Goal: Task Accomplishment & Management: Complete application form

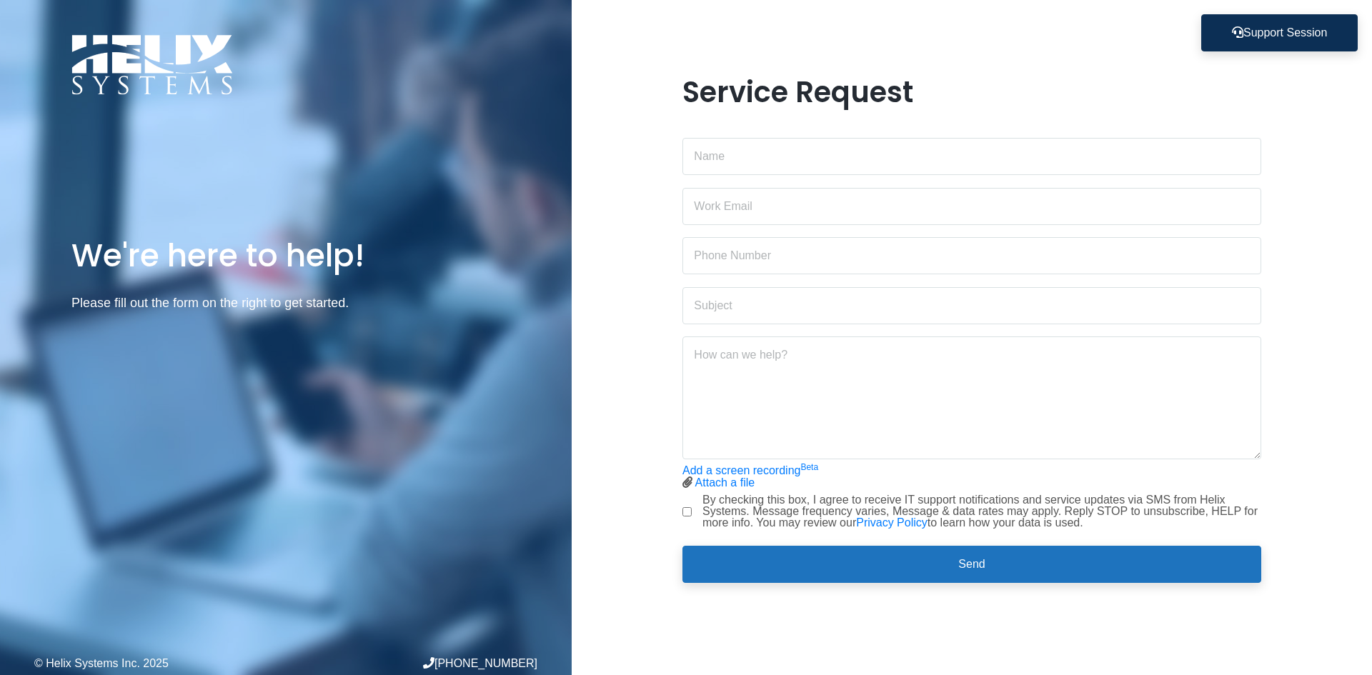
click at [786, 130] on div at bounding box center [972, 151] width 579 height 49
click at [772, 162] on input "text" at bounding box center [972, 156] width 579 height 37
type input "[PERSON_NAME]"
type input "9177034790"
click at [738, 209] on input "email" at bounding box center [972, 206] width 579 height 37
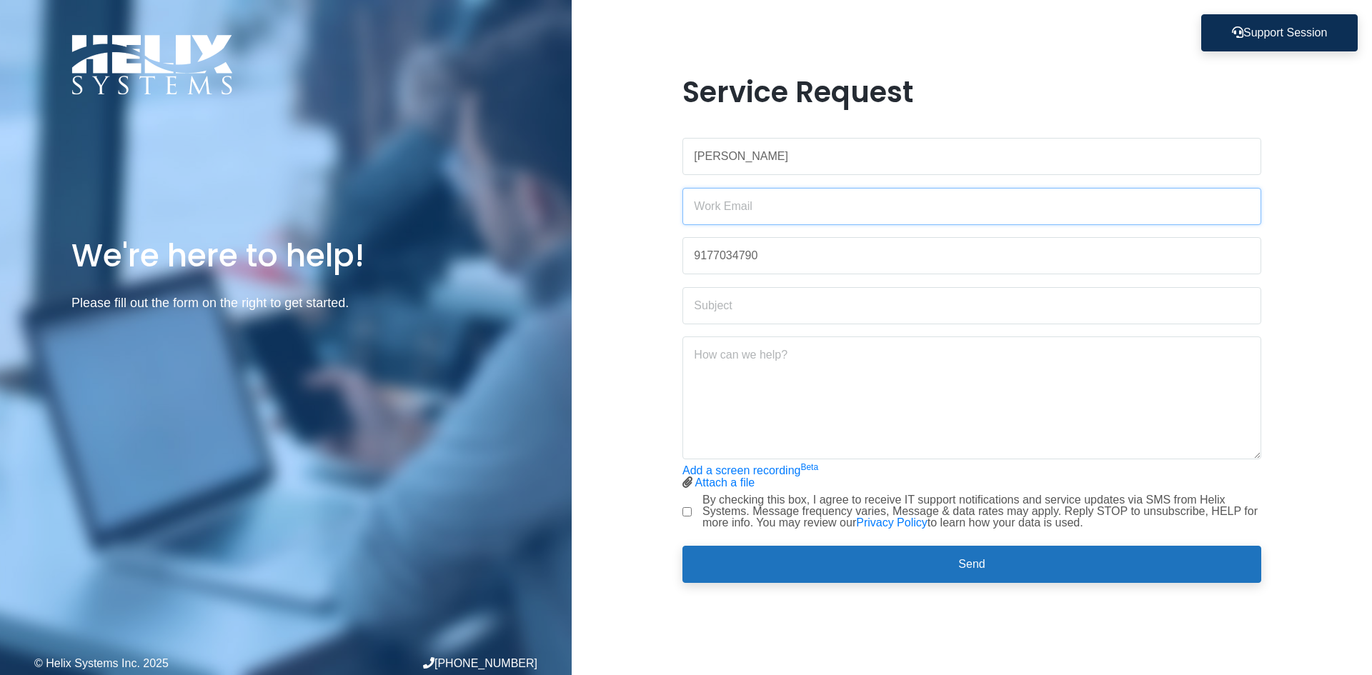
type input "[EMAIL_ADDRESS][DOMAIN_NAME]"
click at [753, 305] on input "text" at bounding box center [972, 305] width 579 height 37
type input "R"
type input "U"
type input "p"
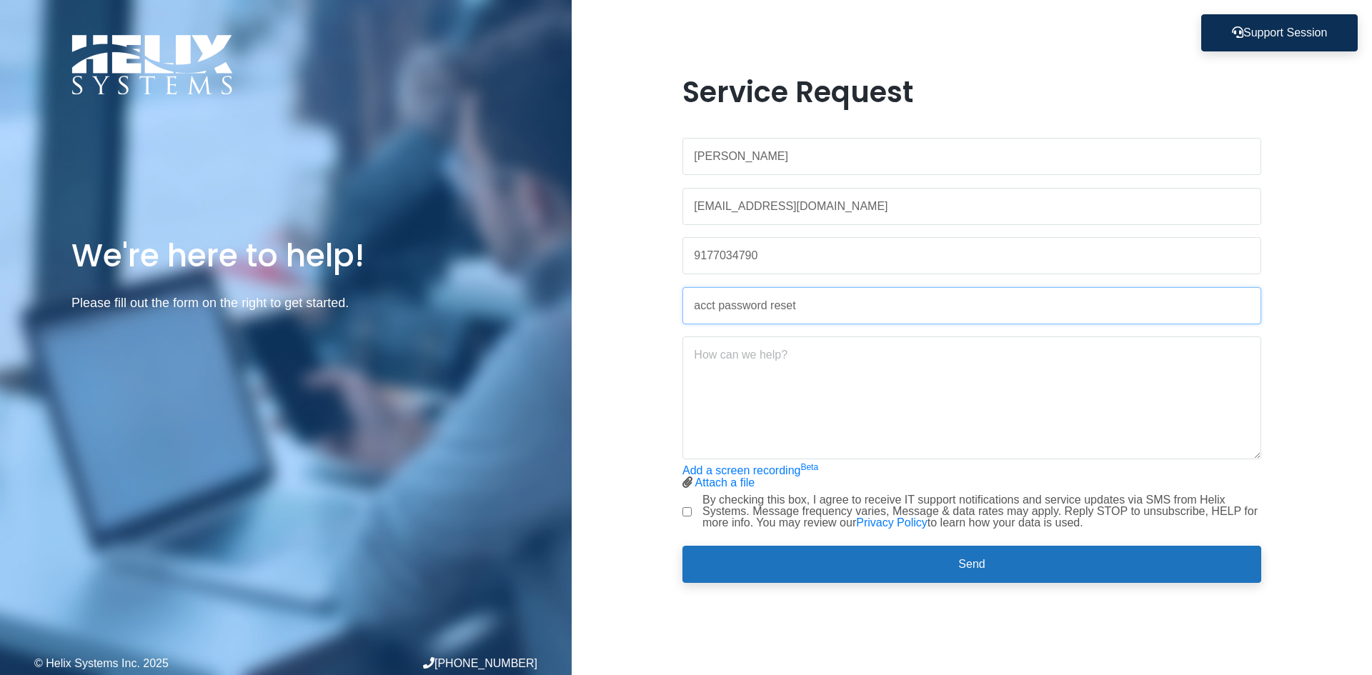
type input "acct password reset"
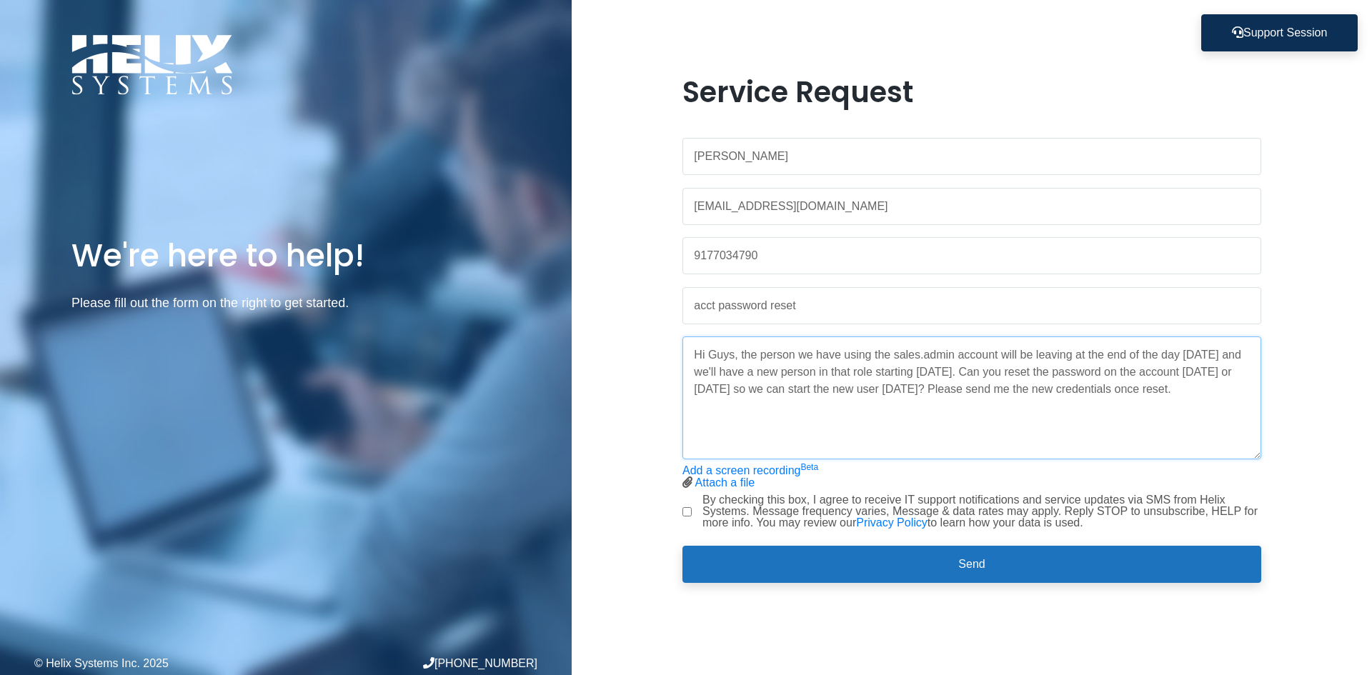
type textarea "Hi Guys, the person we have using the sales.admin account will be leaving at th…"
click at [685, 512] on input "By checking this box, I agree to receive IT support notifications and service u…" at bounding box center [687, 511] width 9 height 9
checkbox input "true"
click at [804, 412] on textarea "Hi Guys, the person we have using the sales.admin account will be leaving at th…" at bounding box center [972, 398] width 579 height 123
click at [770, 409] on textarea "Hi Guys, the person we have using the sales.admin account will be leaving at th…" at bounding box center [972, 398] width 579 height 123
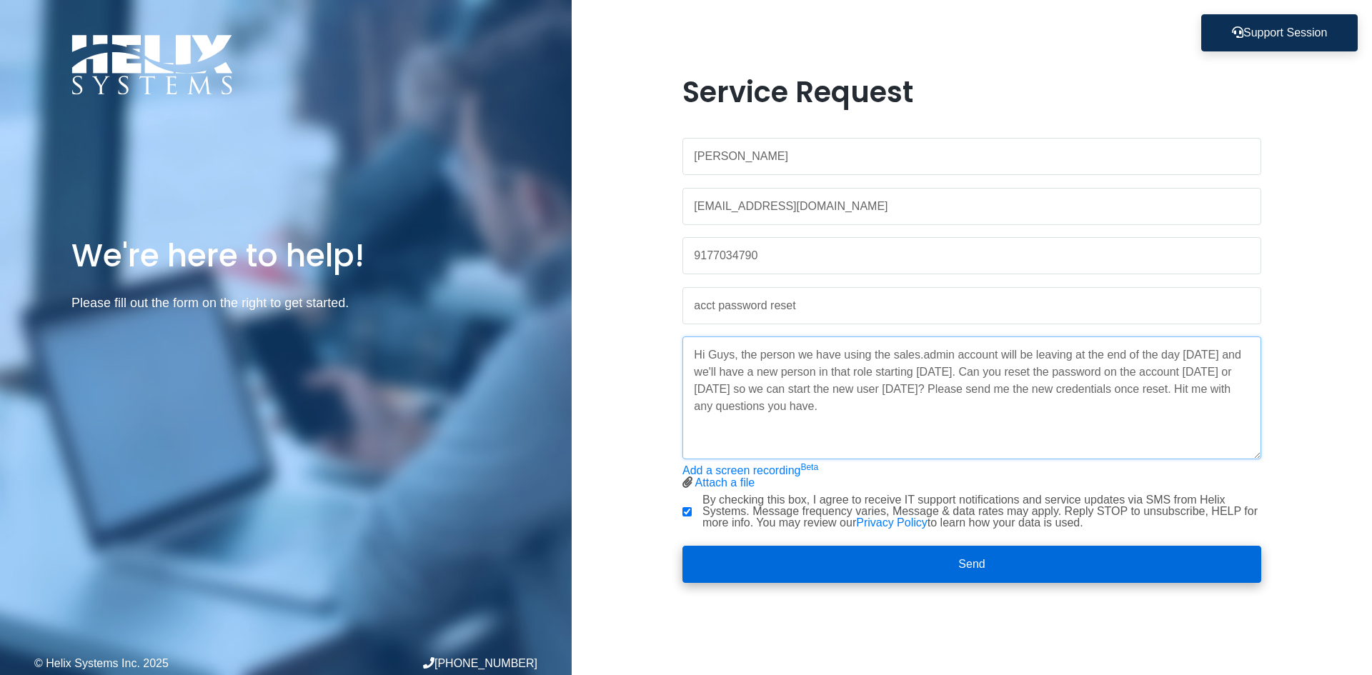
type textarea "Hi Guys, the person we have using the sales.admin account will be leaving at th…"
click at [973, 565] on button "Send" at bounding box center [972, 564] width 579 height 37
